Goal: Transaction & Acquisition: Obtain resource

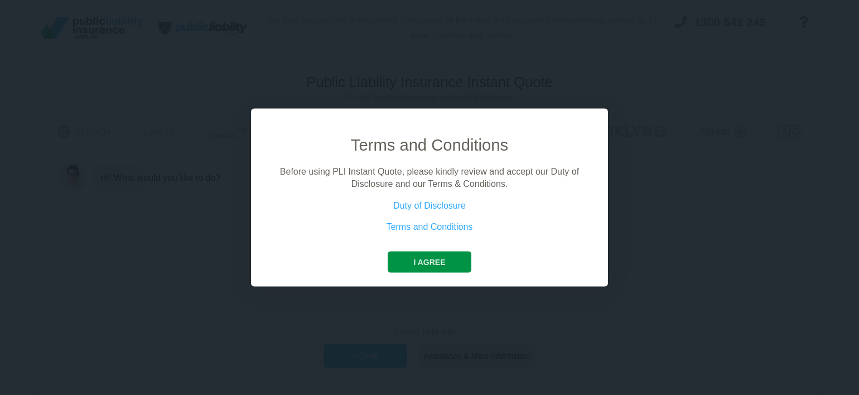
click at [426, 258] on button "I agree" at bounding box center [429, 261] width 83 height 21
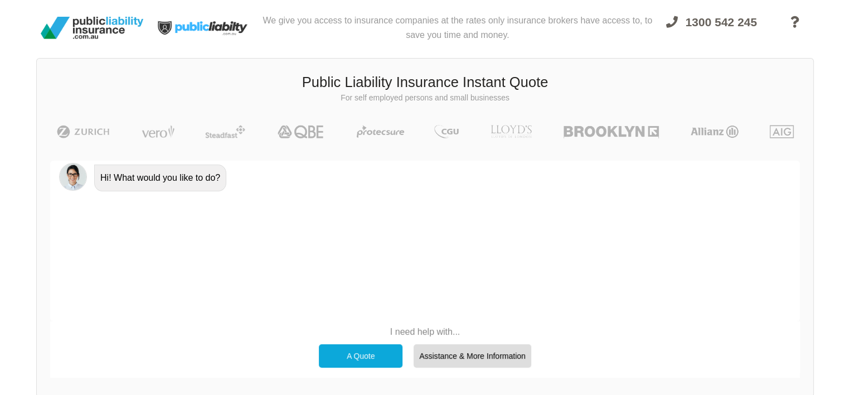
click at [366, 353] on div "A Quote" at bounding box center [361, 355] width 84 height 23
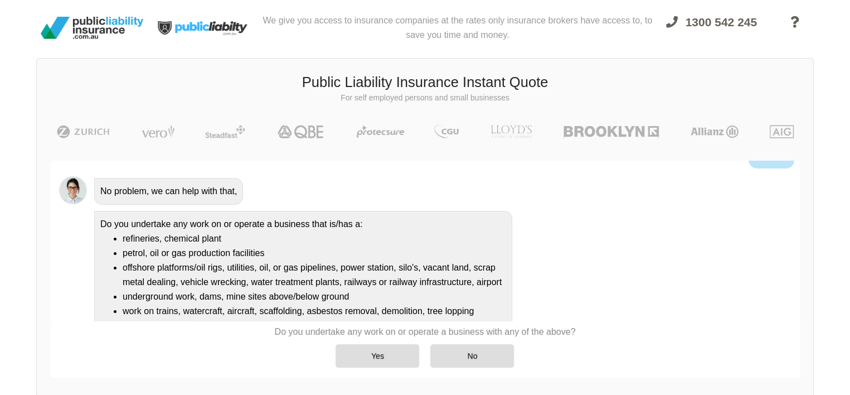
scroll to position [58, 0]
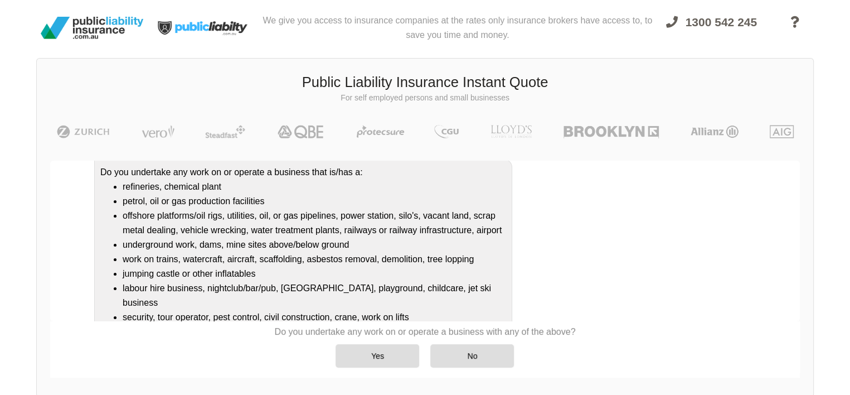
click at [297, 233] on li "offshore platforms/oil rigs, utilities, oil, or gas pipelines, power station, s…" at bounding box center [315, 223] width 384 height 29
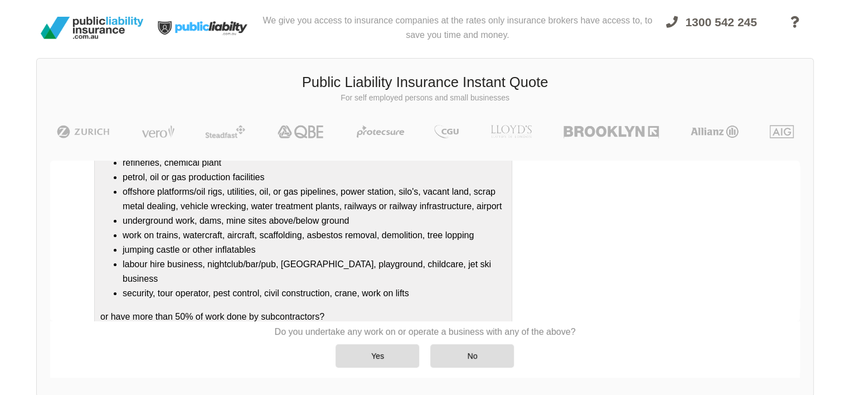
scroll to position [144, 0]
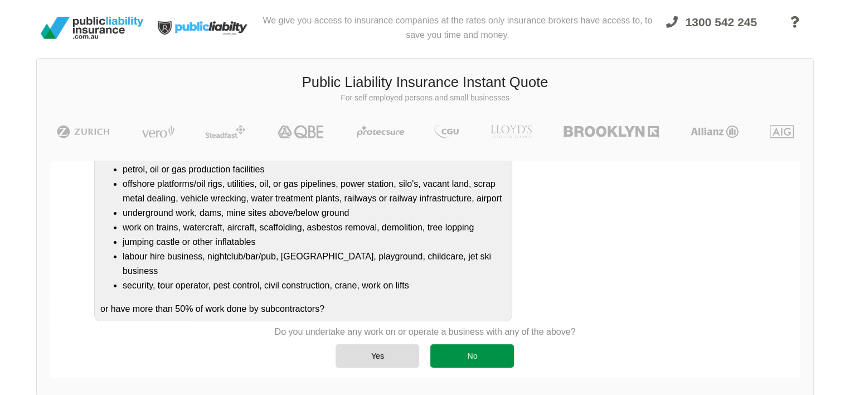
click at [476, 355] on div "No" at bounding box center [473, 355] width 84 height 23
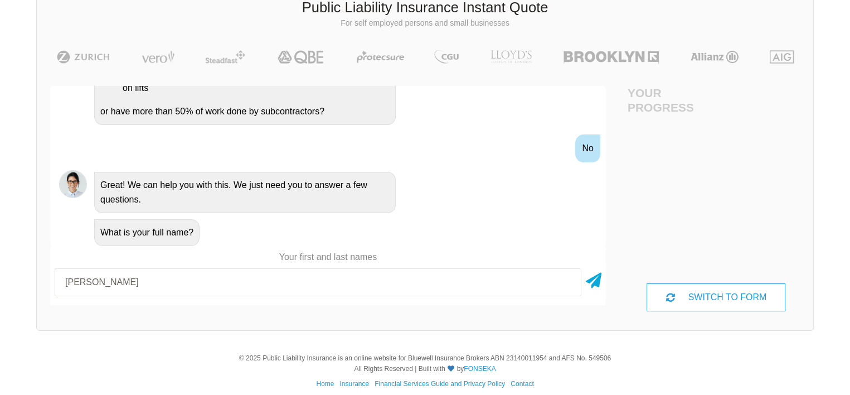
scroll to position [85, 0]
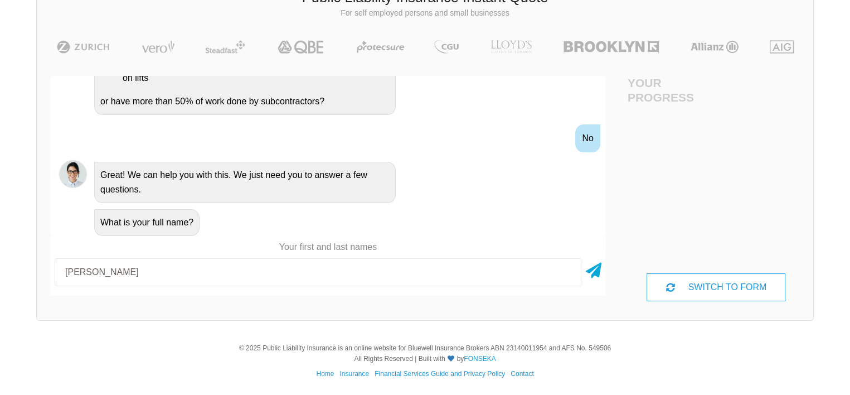
type input "[PERSON_NAME]"
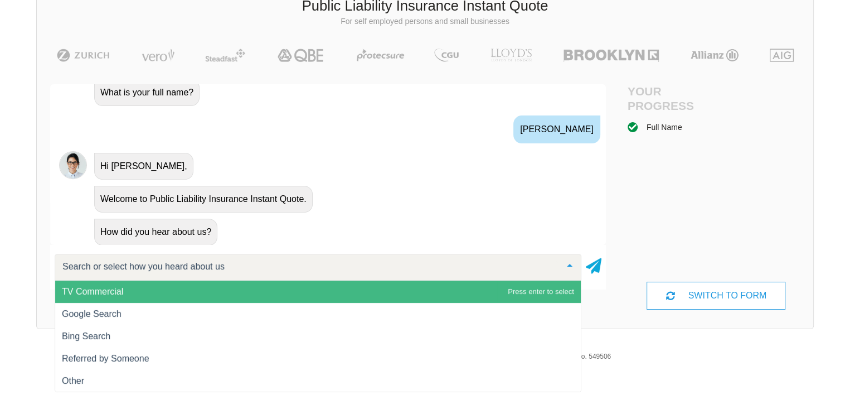
scroll to position [0, 0]
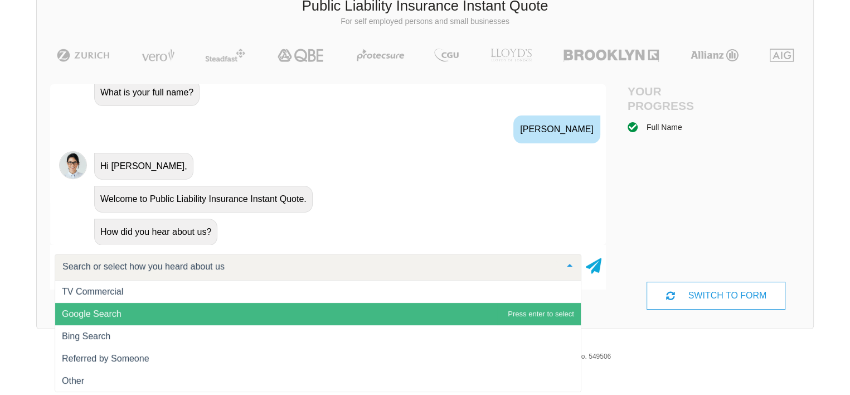
click at [327, 303] on span "Google Search" at bounding box center [318, 314] width 526 height 22
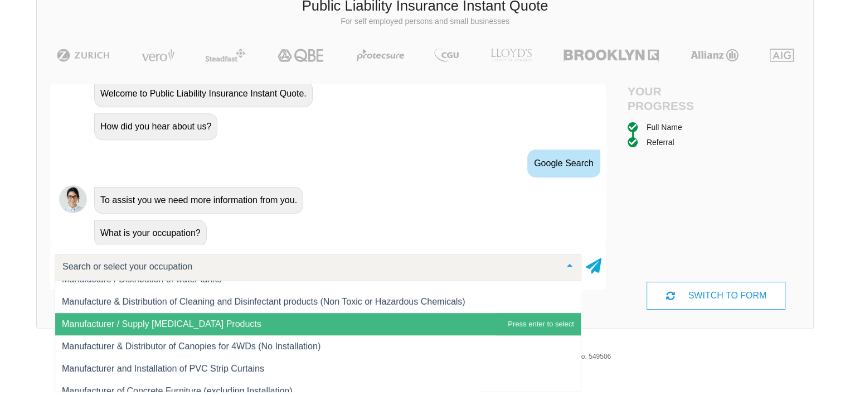
scroll to position [9028, 0]
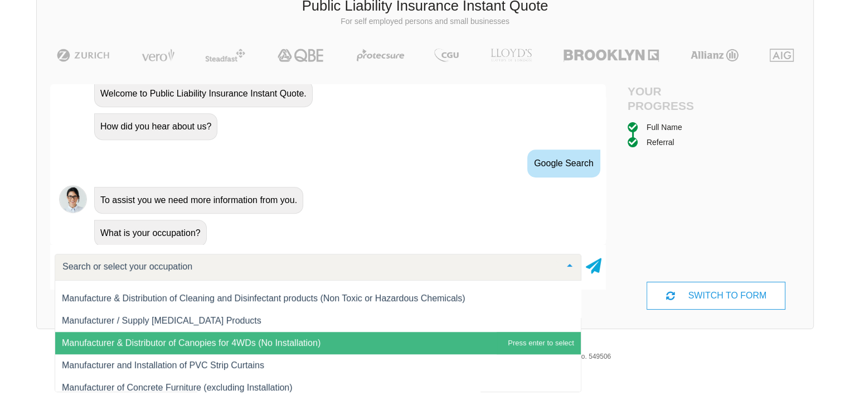
click at [192, 269] on div at bounding box center [318, 267] width 527 height 27
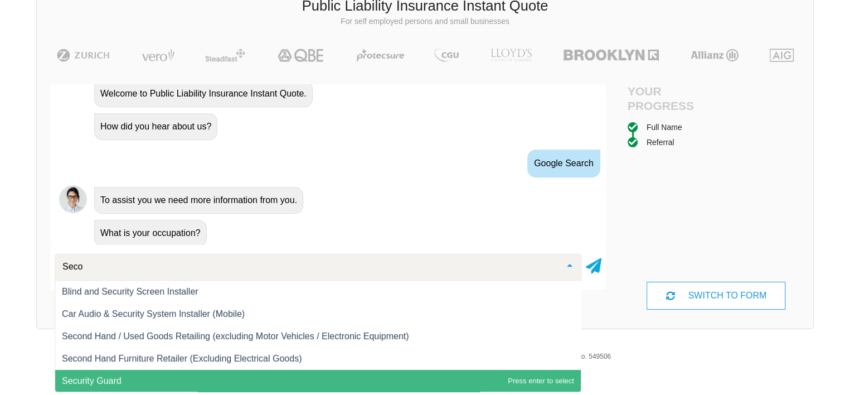
scroll to position [0, 0]
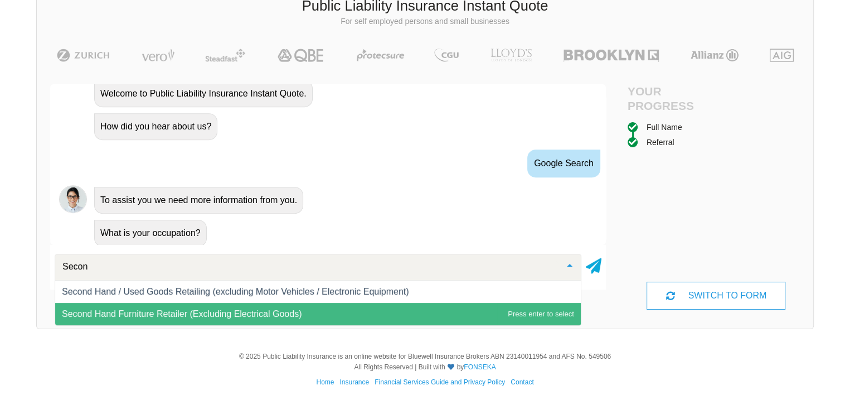
type input "Second"
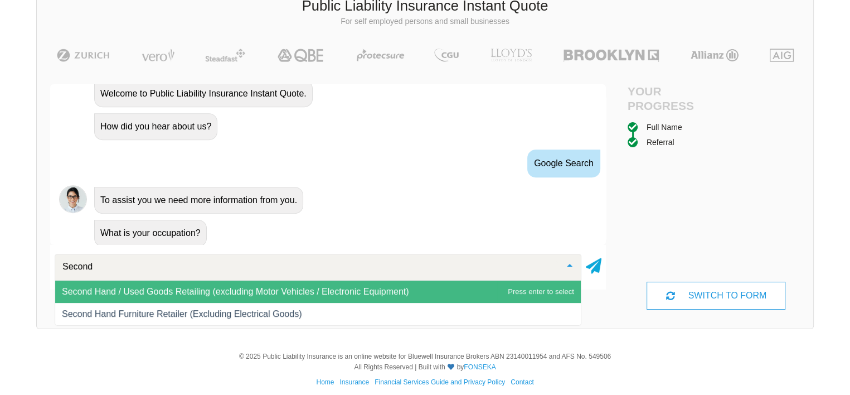
click at [202, 287] on span "Second Hand / Used Goods Retailing (excluding Motor Vehicles / Electronic Equip…" at bounding box center [235, 291] width 347 height 9
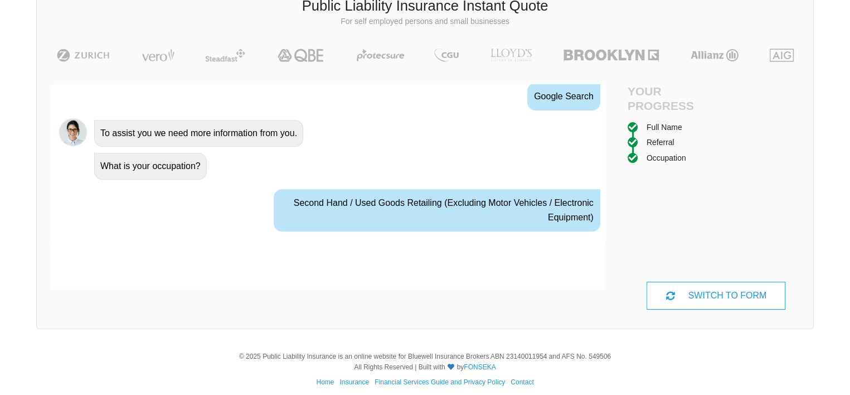
scroll to position [641, 0]
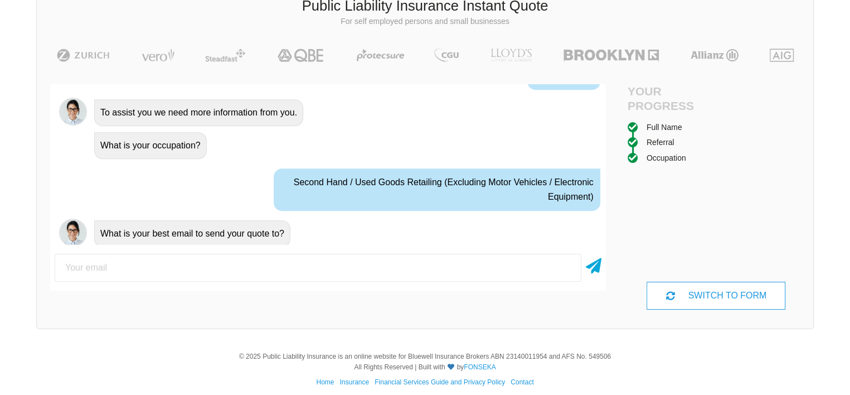
click at [187, 265] on input "email" at bounding box center [318, 268] width 527 height 28
type input "[EMAIL_ADDRESS][DOMAIN_NAME]"
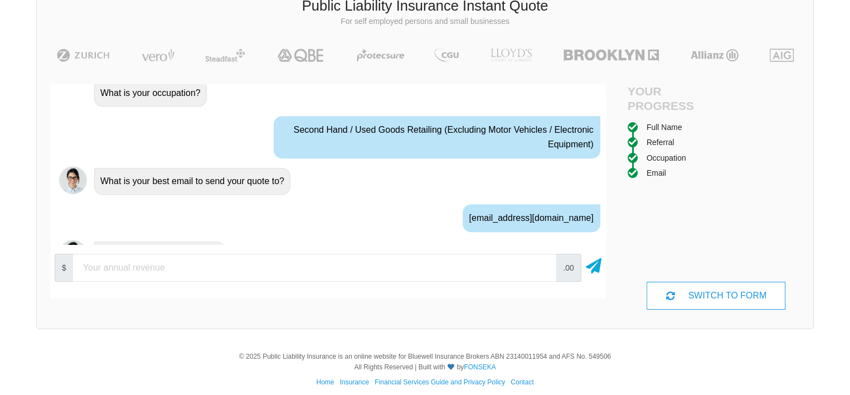
scroll to position [714, 0]
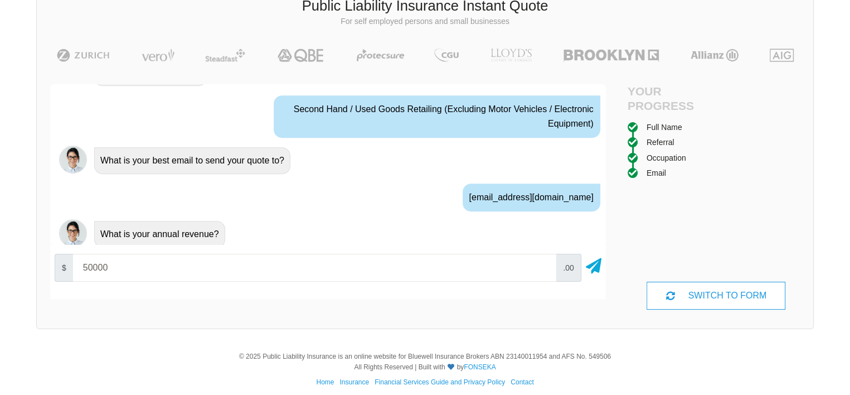
type input "50000"
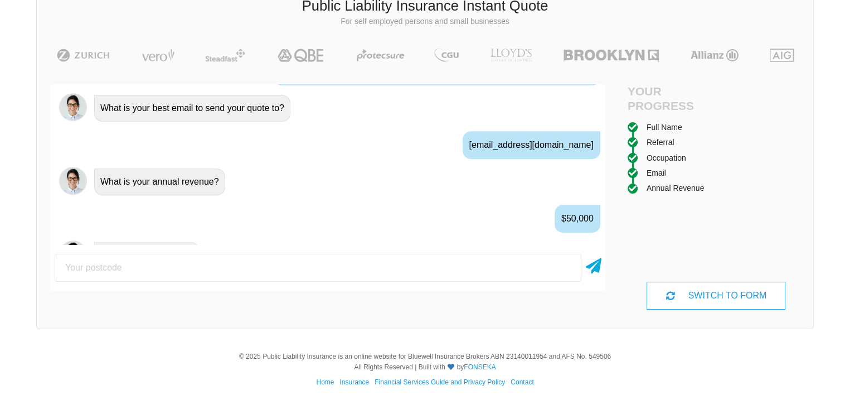
scroll to position [787, 0]
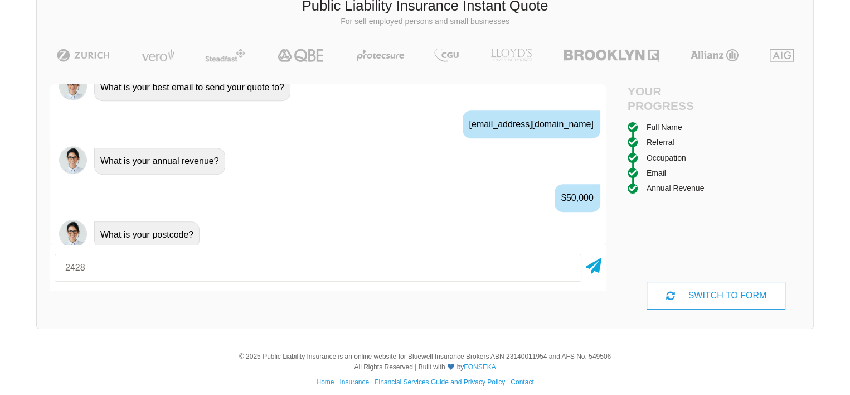
type input "2428"
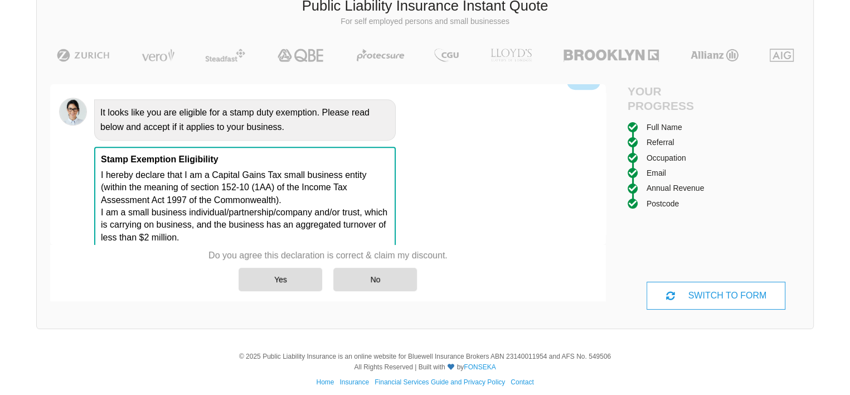
scroll to position [984, 0]
click at [277, 276] on div "Yes" at bounding box center [281, 279] width 84 height 23
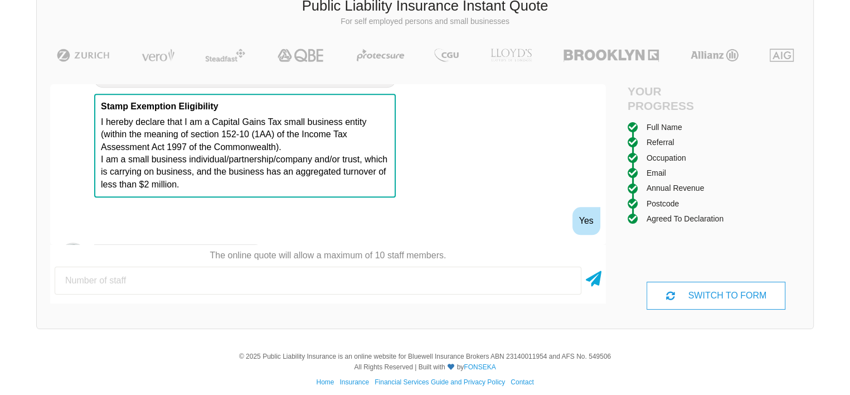
scroll to position [1057, 0]
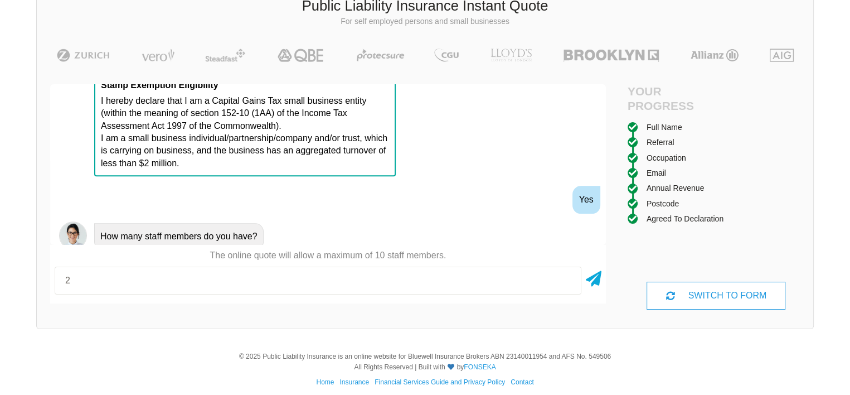
type input "2"
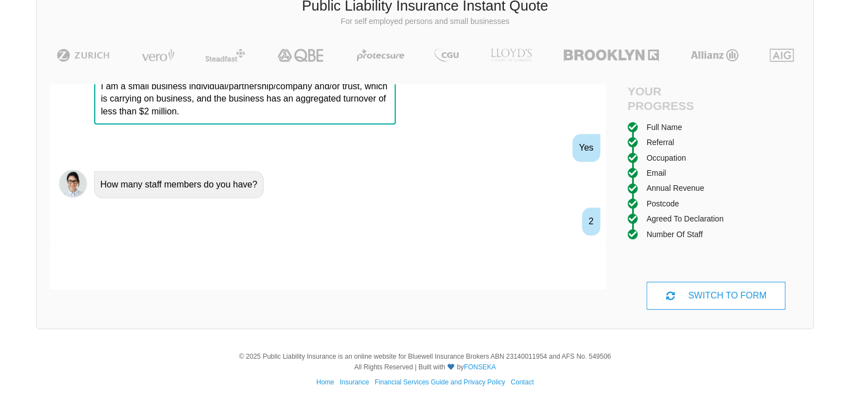
scroll to position [1130, 0]
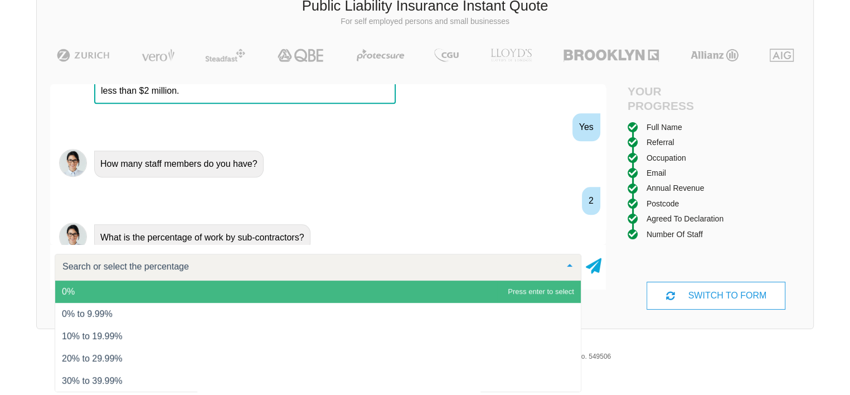
click at [477, 291] on span "0%" at bounding box center [318, 292] width 526 height 22
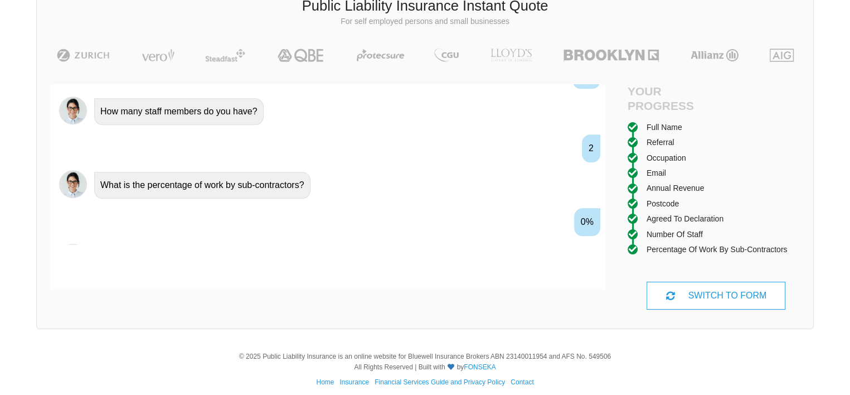
scroll to position [1203, 0]
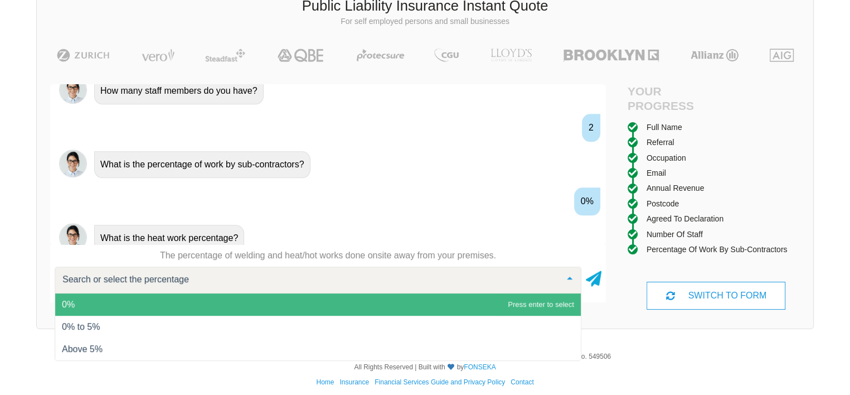
click at [462, 299] on span "0%" at bounding box center [318, 304] width 526 height 22
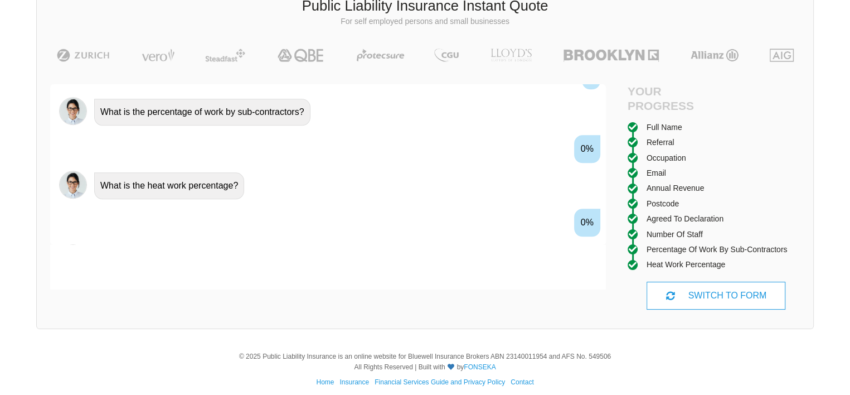
scroll to position [1276, 0]
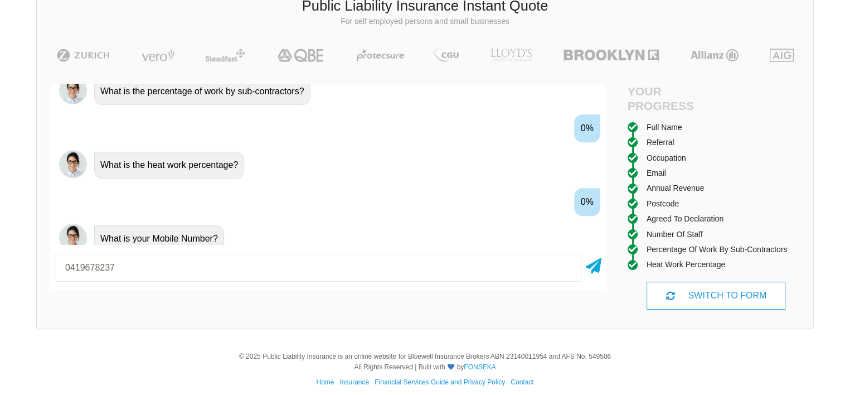
type input "0419678237"
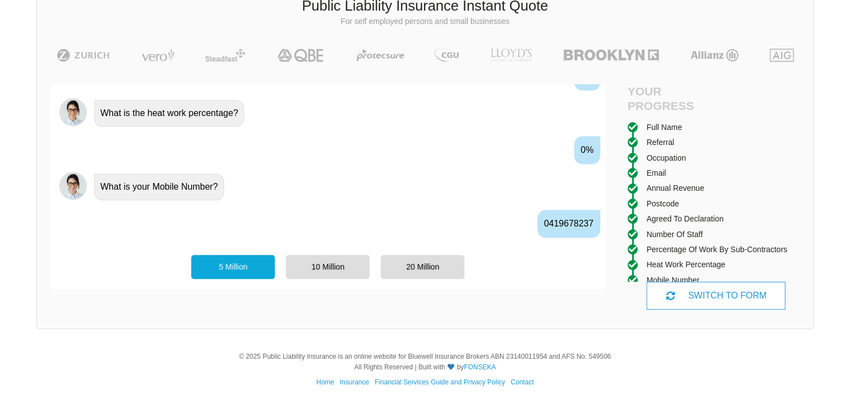
scroll to position [1349, 0]
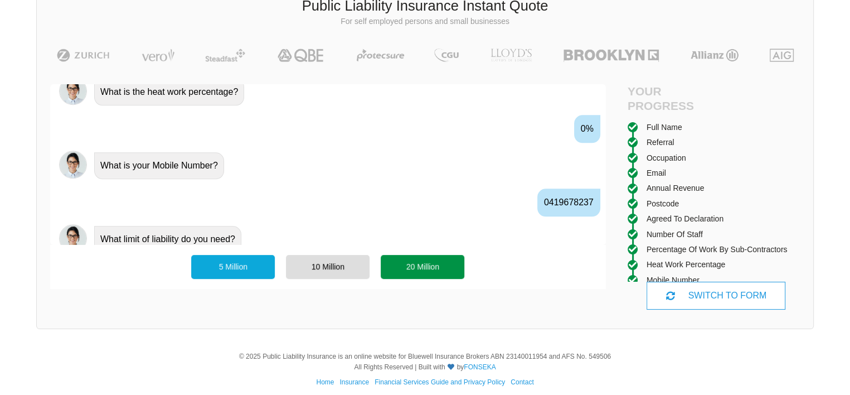
click at [444, 264] on div "20 Million" at bounding box center [423, 266] width 84 height 23
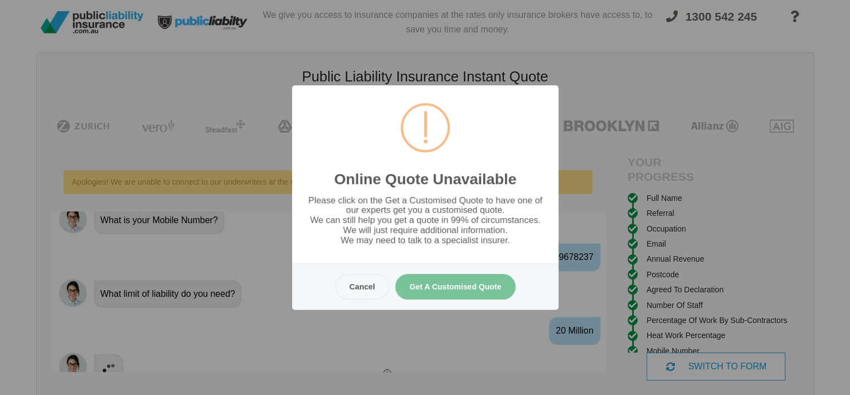
scroll to position [0, 0]
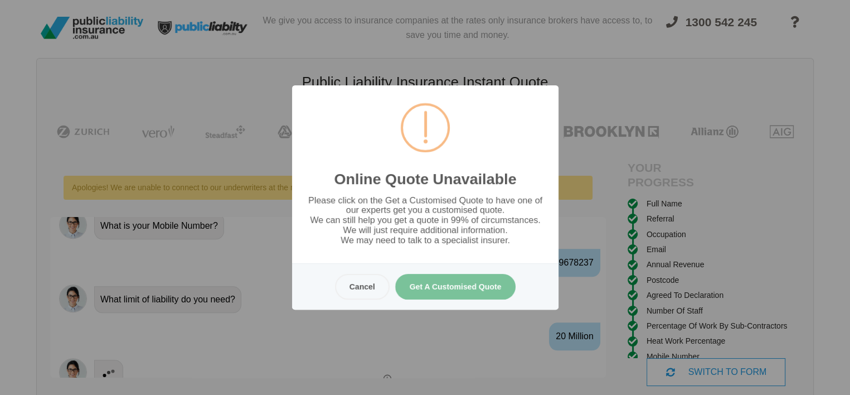
click at [461, 289] on button "Get A Customised Quote" at bounding box center [455, 287] width 121 height 26
